Goal: Task Accomplishment & Management: Manage account settings

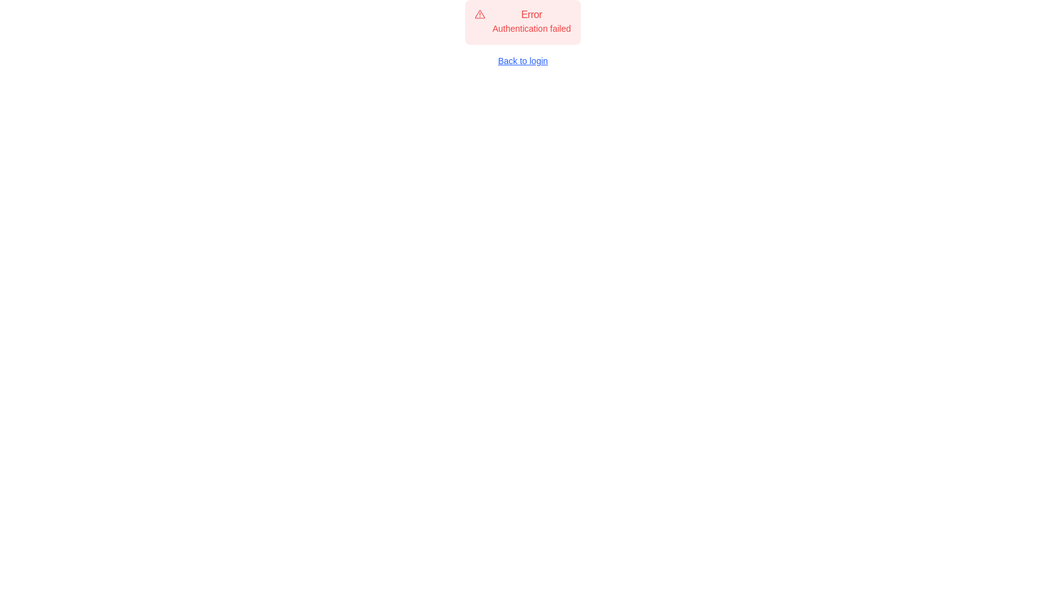
click at [529, 61] on link "Back to login" at bounding box center [523, 61] width 116 height 12
